Goal: Communication & Community: Answer question/provide support

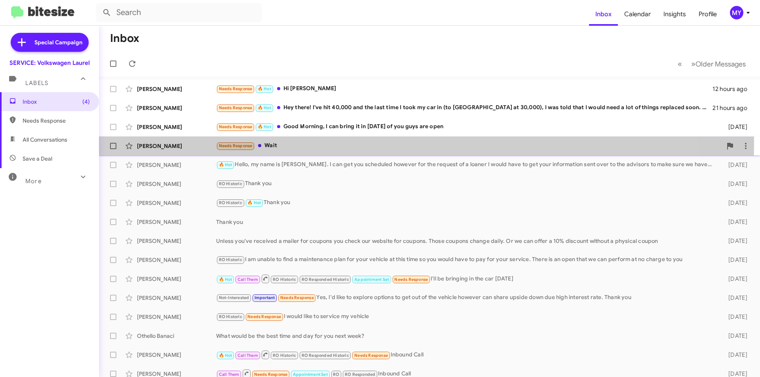
click at [274, 143] on div "Needs Response Wait" at bounding box center [469, 145] width 506 height 9
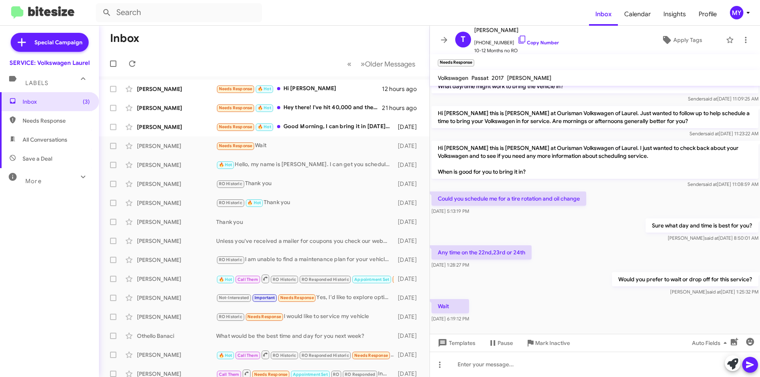
scroll to position [173, 0]
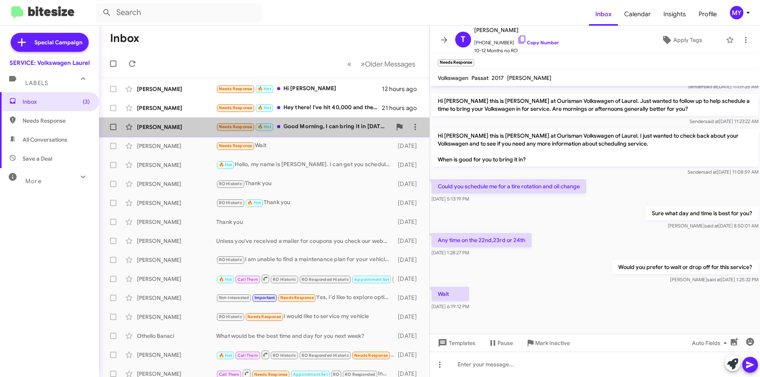
click at [325, 122] on div "Needs Response 🔥 Hot Good Morning, I can bring it in [DATE] of you guys are open" at bounding box center [303, 126] width 175 height 9
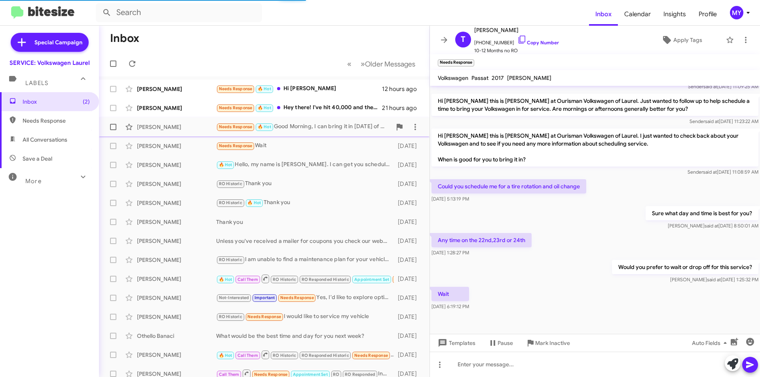
scroll to position [52, 0]
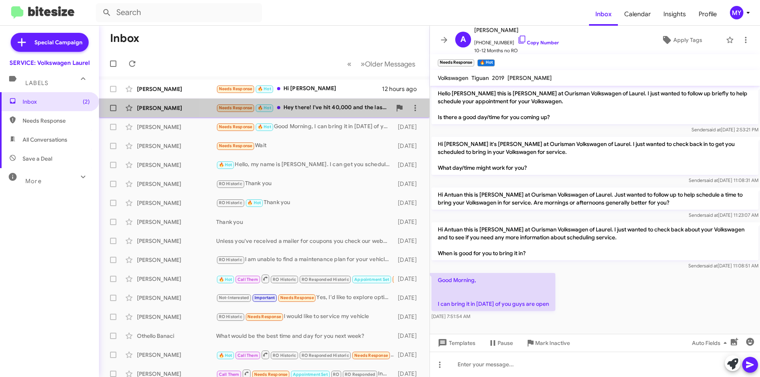
click at [311, 107] on div "Needs Response 🔥 Hot Hey there! I've hit 40,000 and the last time I took my car…" at bounding box center [303, 107] width 175 height 9
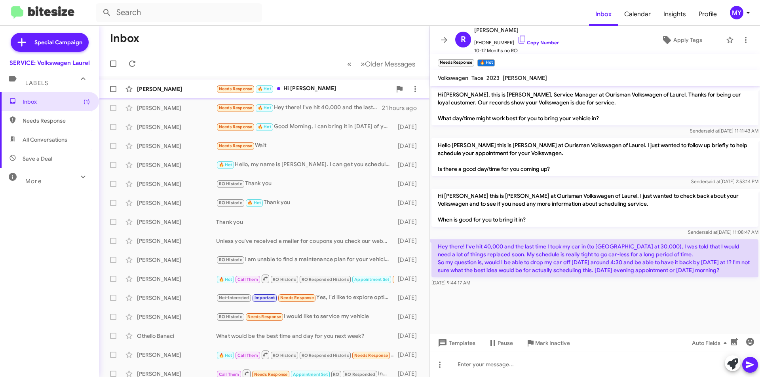
click at [291, 88] on div "Needs Response 🔥 Hot Hi [PERSON_NAME]" at bounding box center [303, 88] width 175 height 9
